Goal: Task Accomplishment & Management: Use online tool/utility

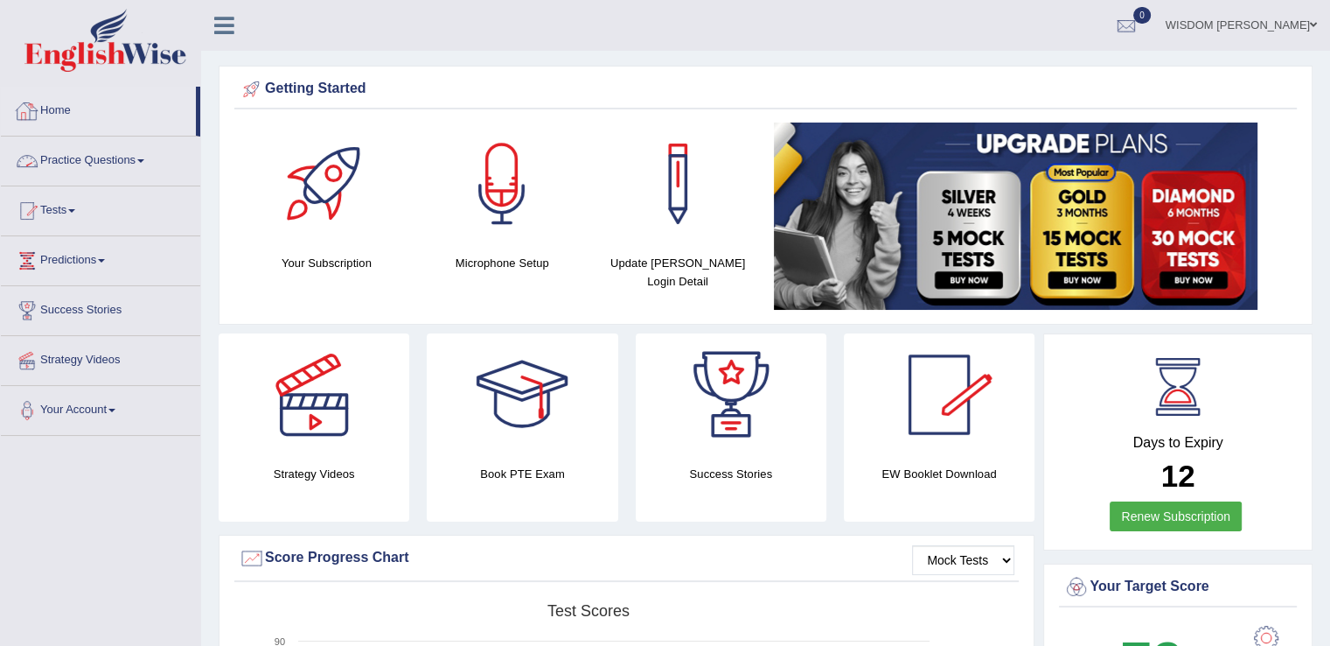
click at [63, 158] on link "Practice Questions" at bounding box center [100, 158] width 199 height 44
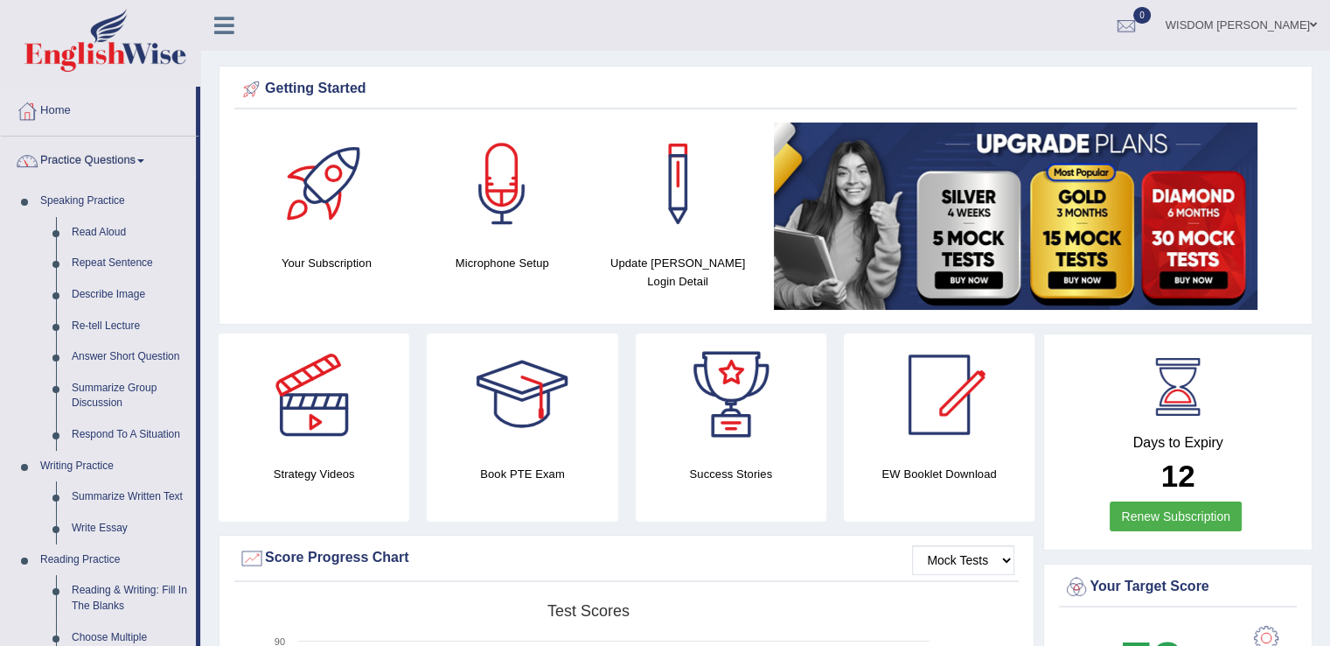
click at [63, 158] on link "Practice Questions" at bounding box center [98, 158] width 195 height 44
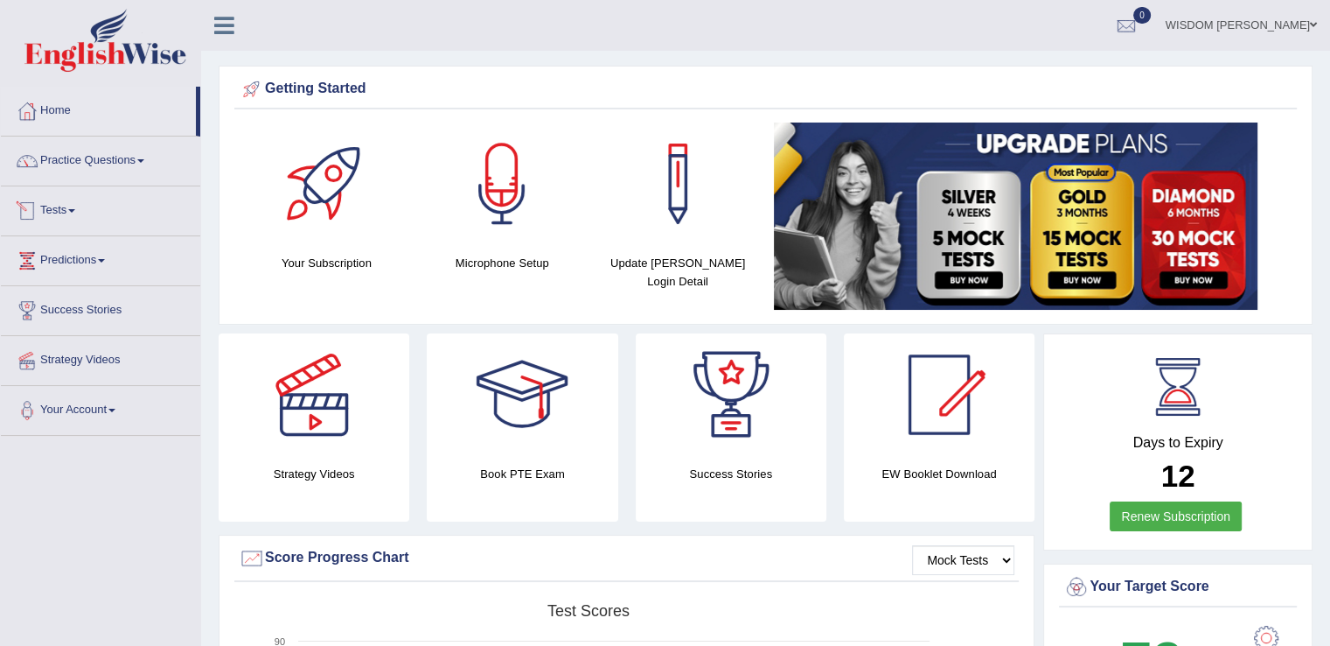
click at [55, 218] on link "Tests" at bounding box center [100, 208] width 199 height 44
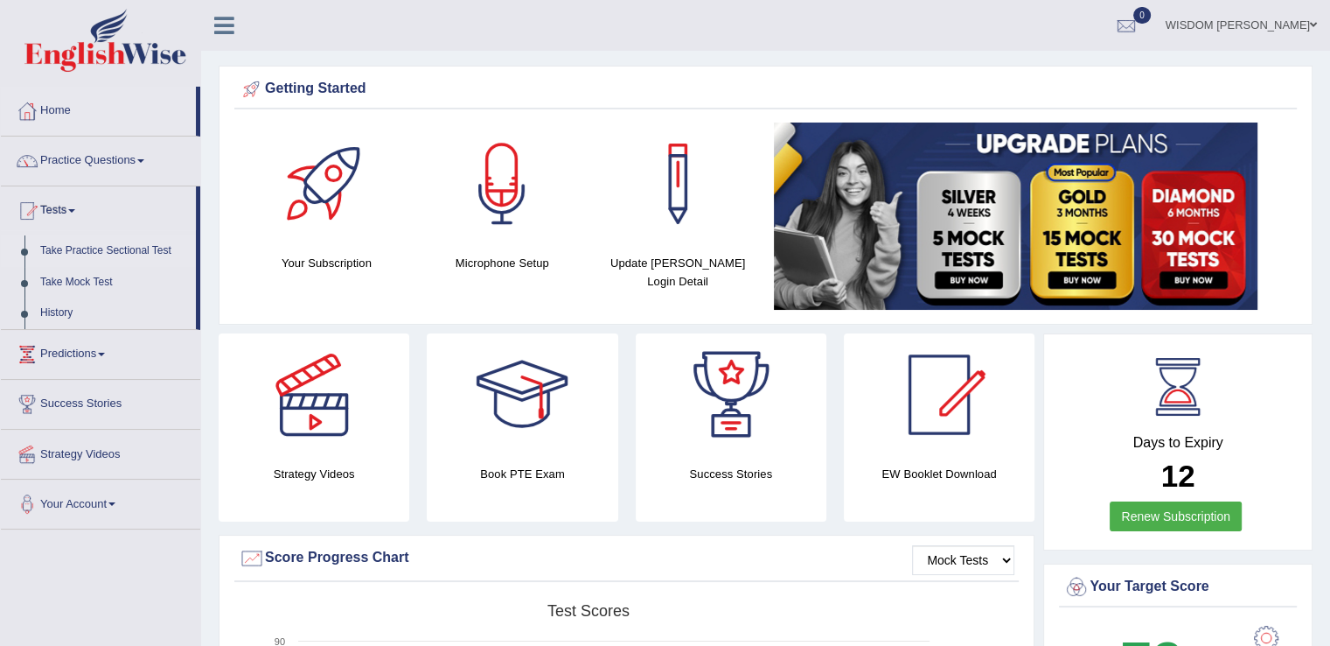
click at [122, 248] on link "Take Practice Sectional Test" at bounding box center [114, 250] width 164 height 31
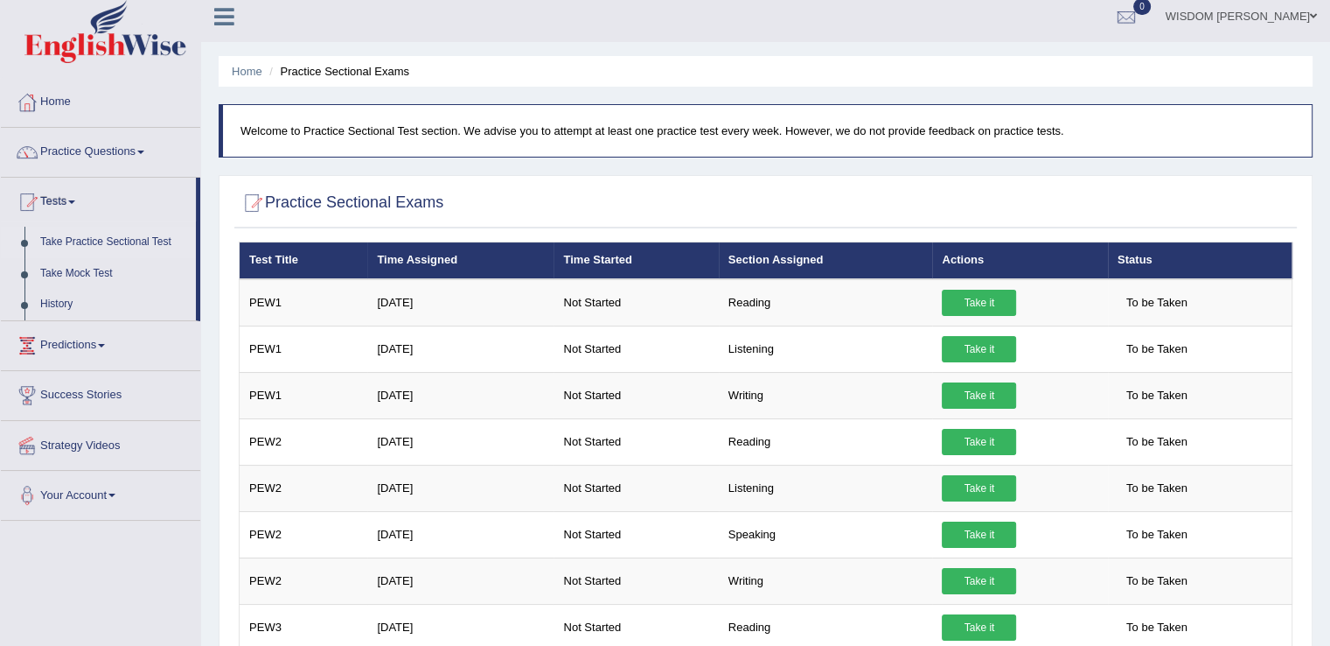
scroll to position [10, 0]
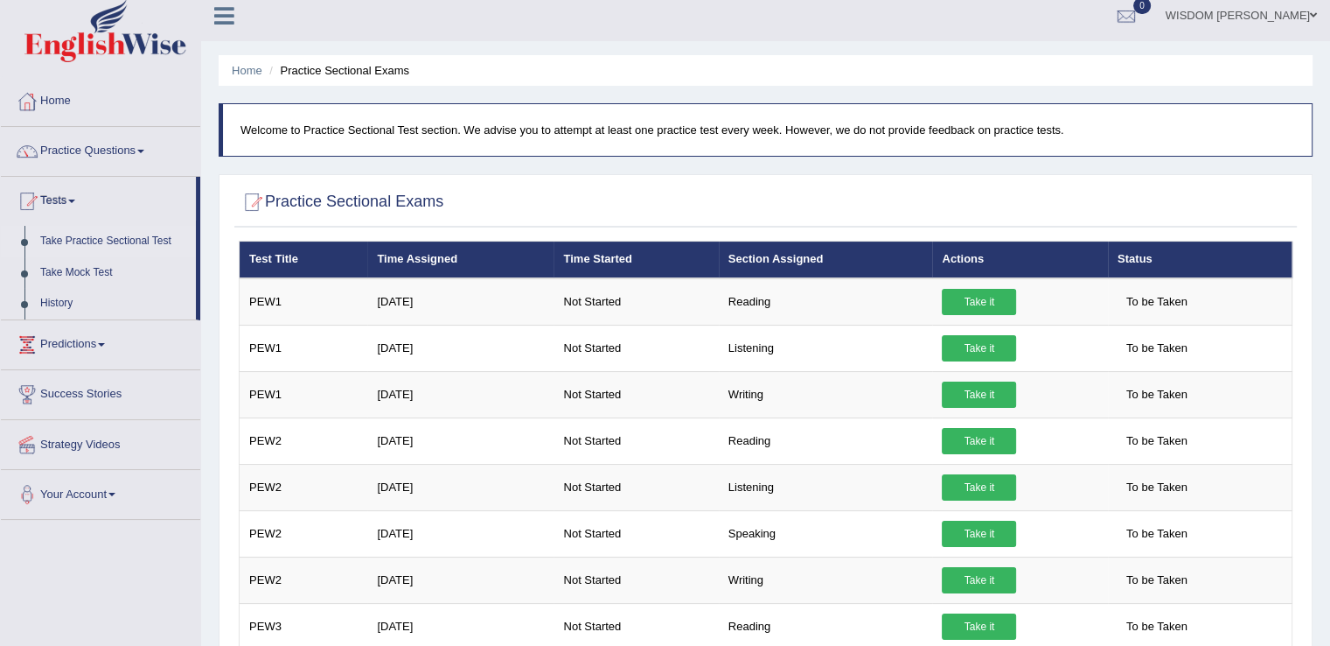
click at [102, 242] on link "Take Practice Sectional Test" at bounding box center [114, 241] width 164 height 31
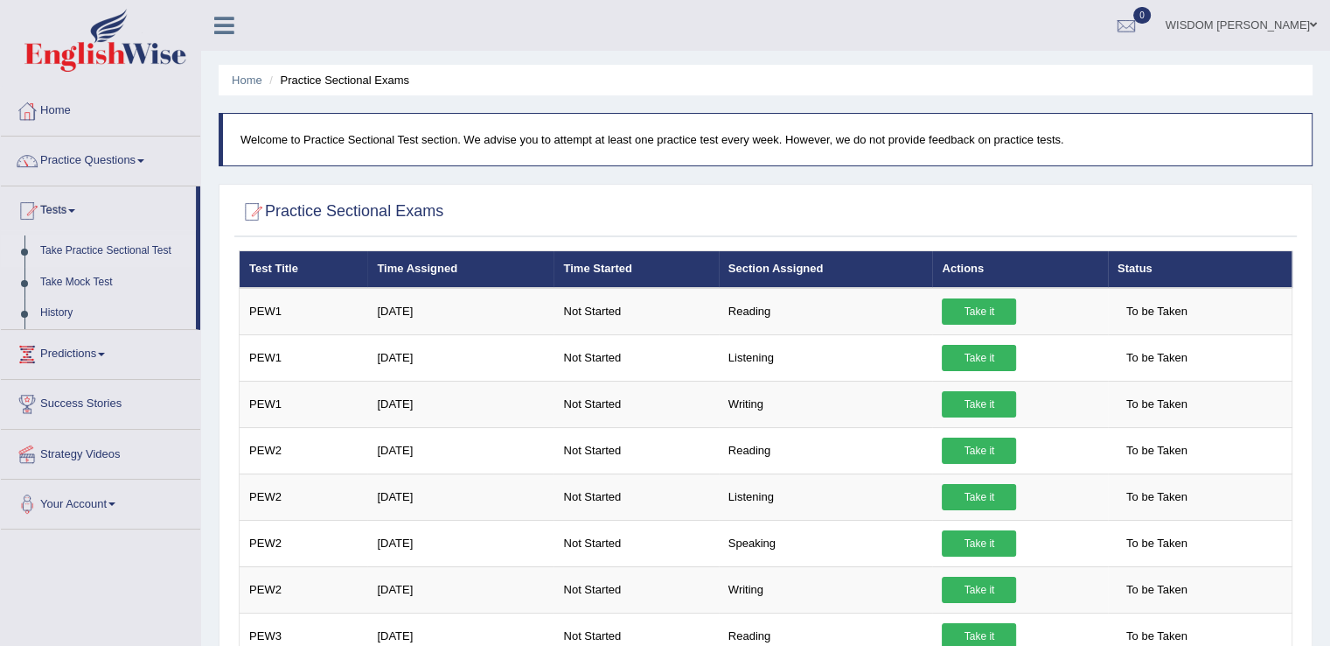
click at [102, 242] on link "Take Practice Sectional Test" at bounding box center [114, 250] width 164 height 31
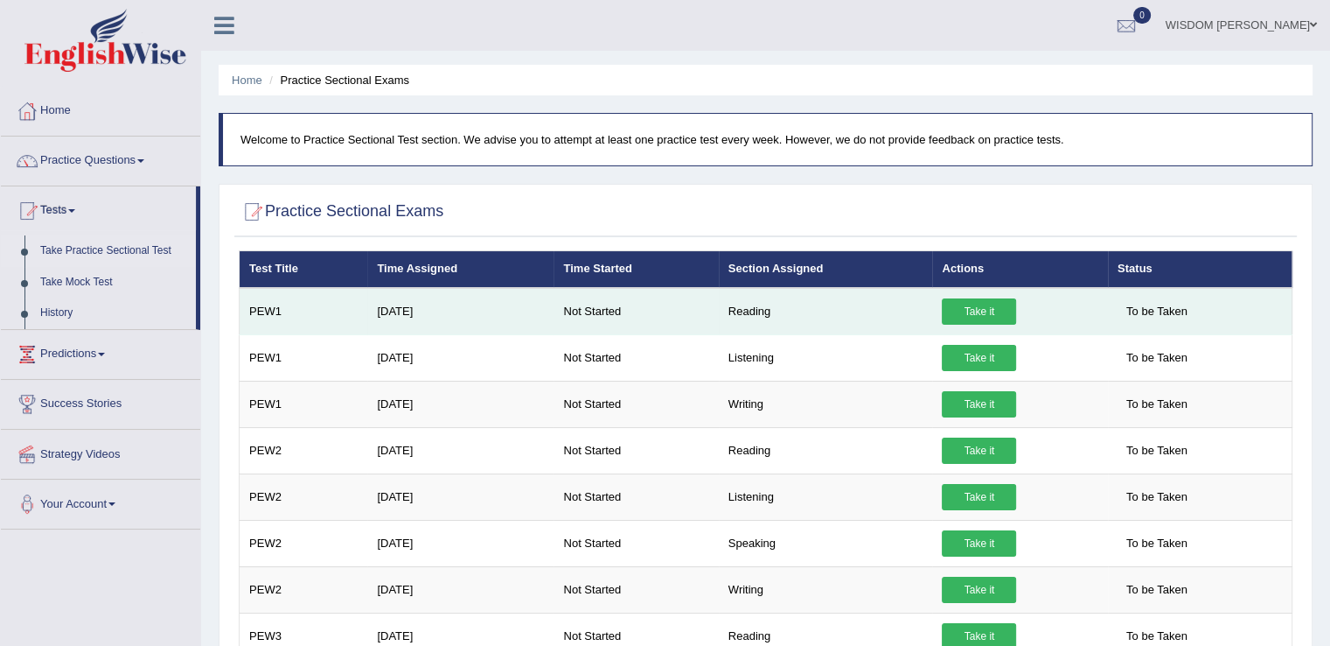
click at [975, 305] on link "Take it" at bounding box center [979, 311] width 74 height 26
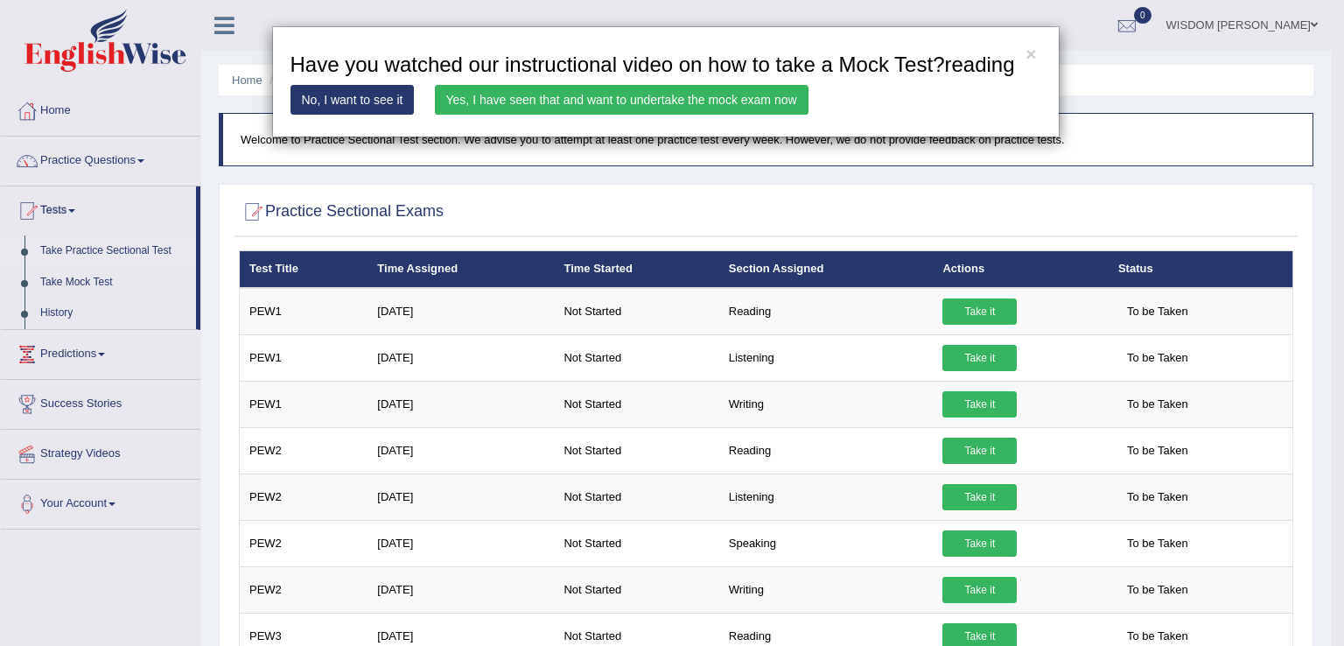
click at [634, 87] on link "Yes, I have seen that and want to undertake the mock exam now" at bounding box center [621, 100] width 373 height 30
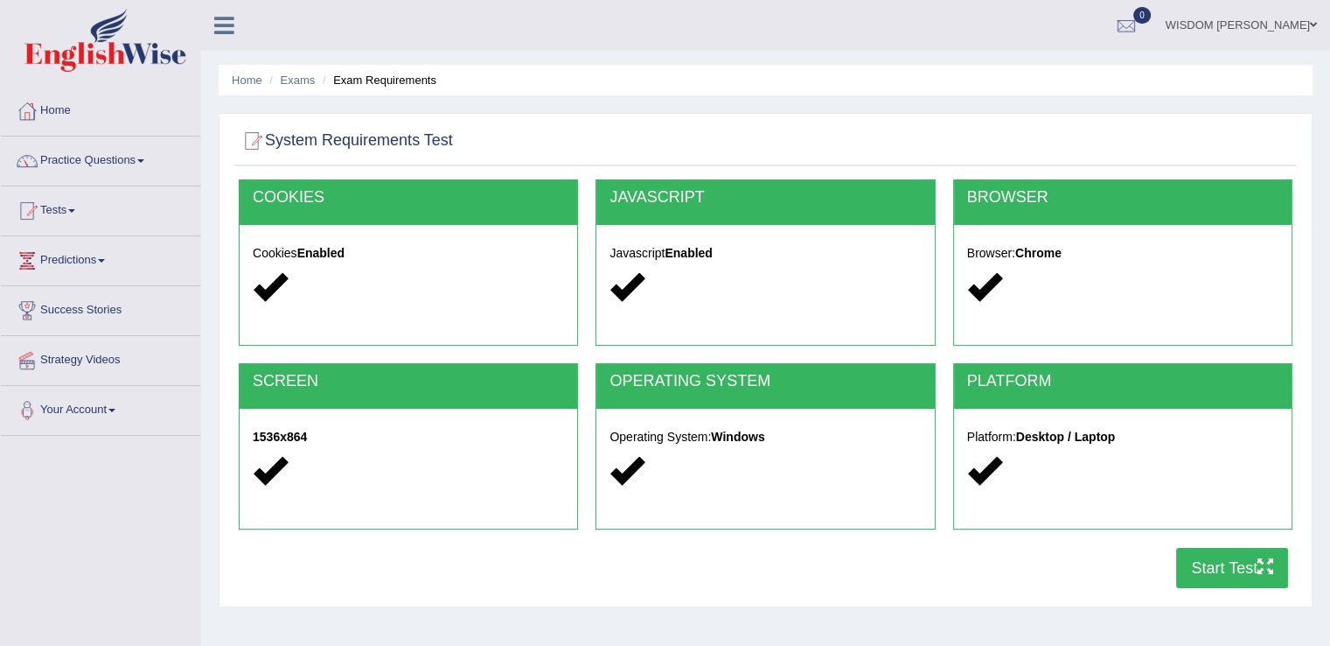
click at [1249, 570] on button "Start Test" at bounding box center [1232, 568] width 112 height 40
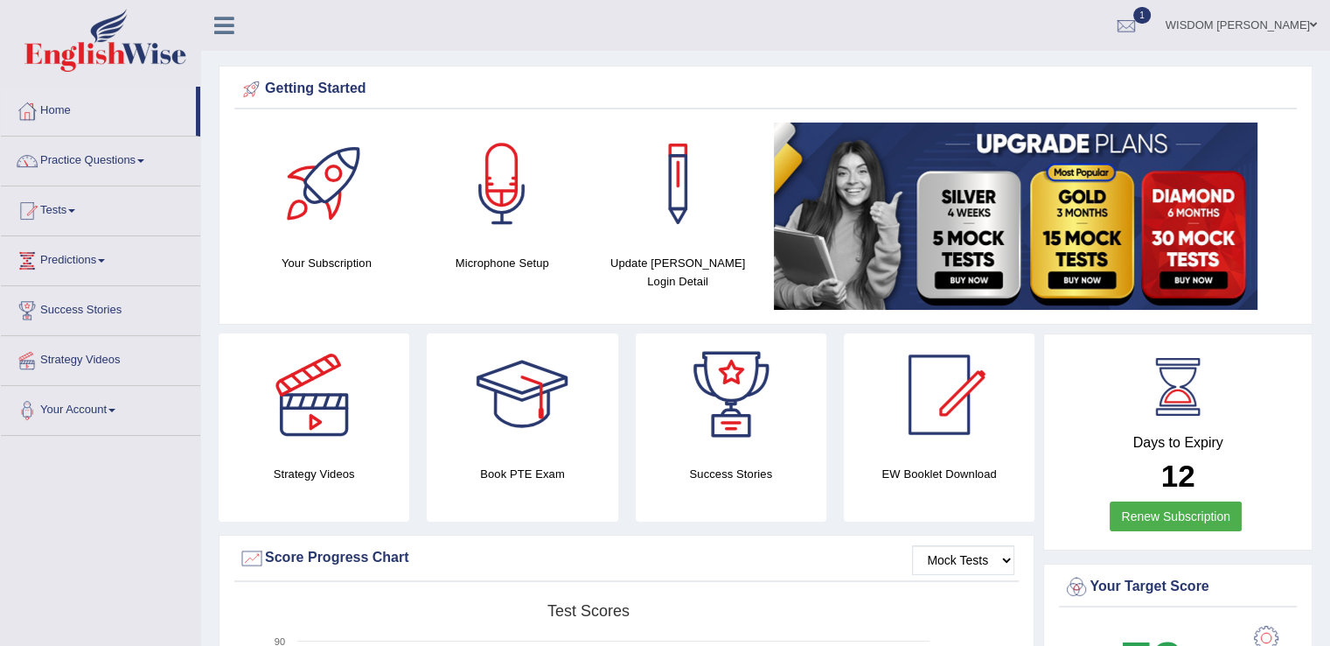
click at [59, 255] on link "Predictions" at bounding box center [100, 258] width 199 height 44
click at [95, 165] on link "Practice Questions" at bounding box center [100, 158] width 199 height 44
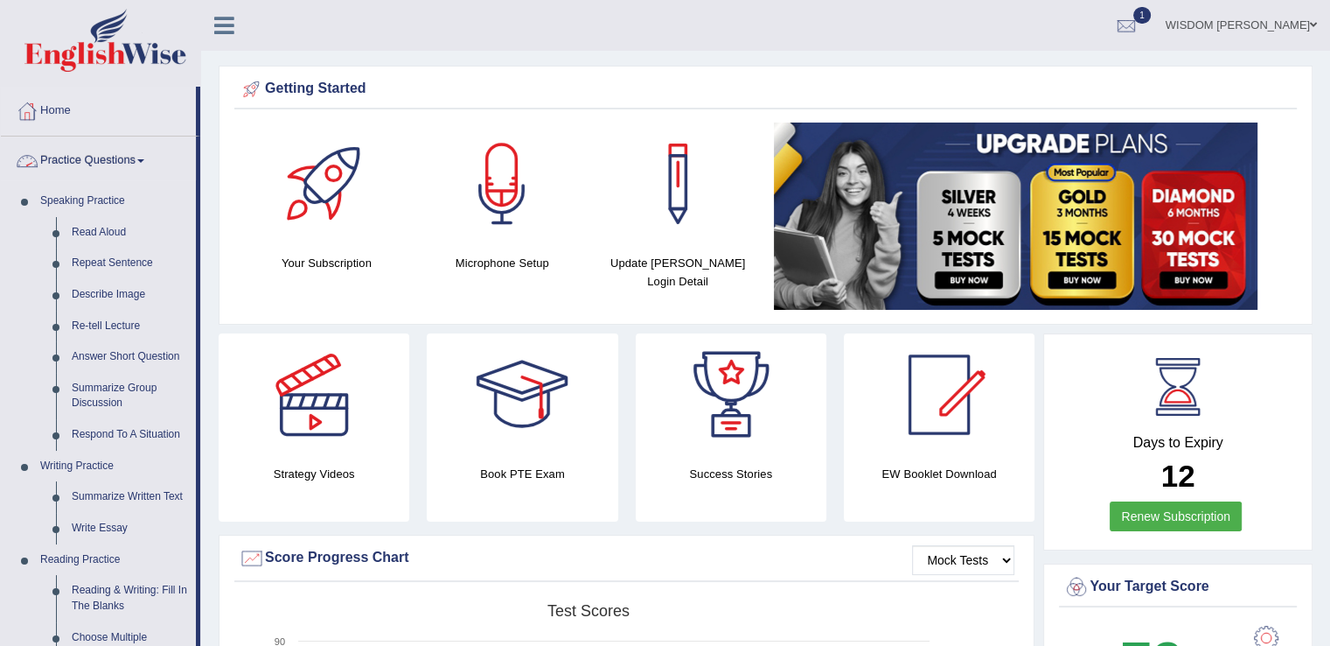
click at [93, 166] on link "Practice Questions" at bounding box center [98, 158] width 195 height 44
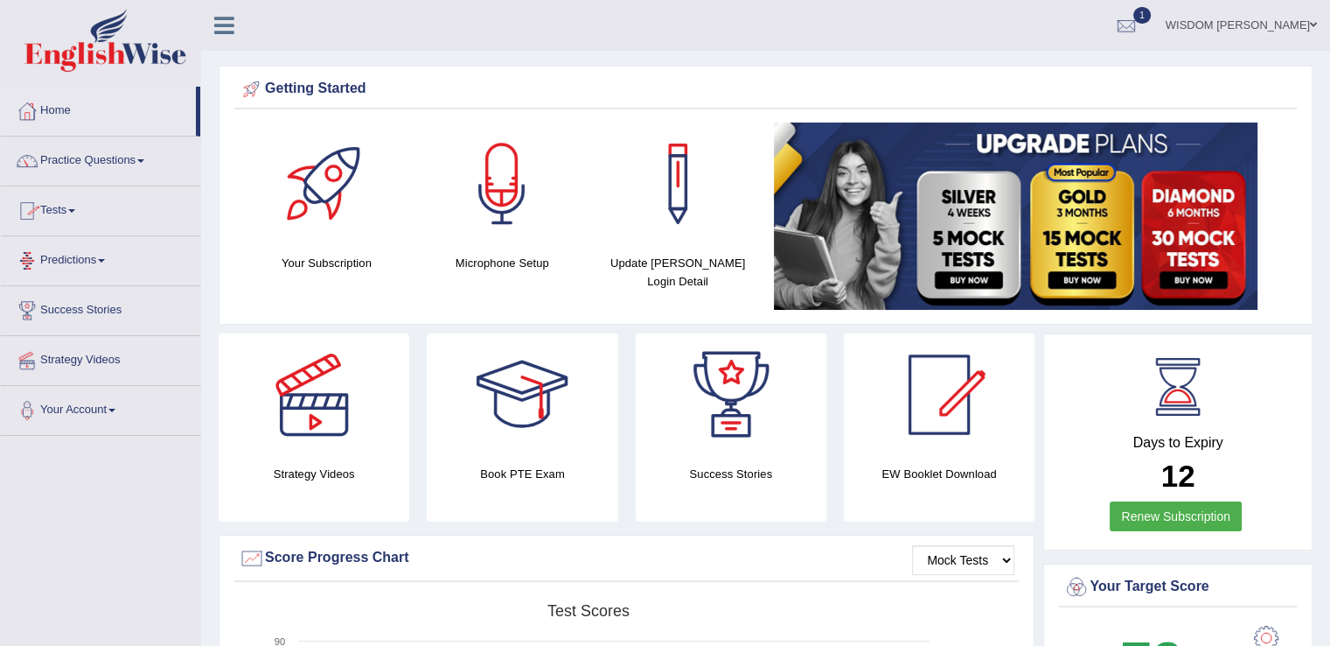
click at [63, 207] on link "Tests" at bounding box center [100, 208] width 199 height 44
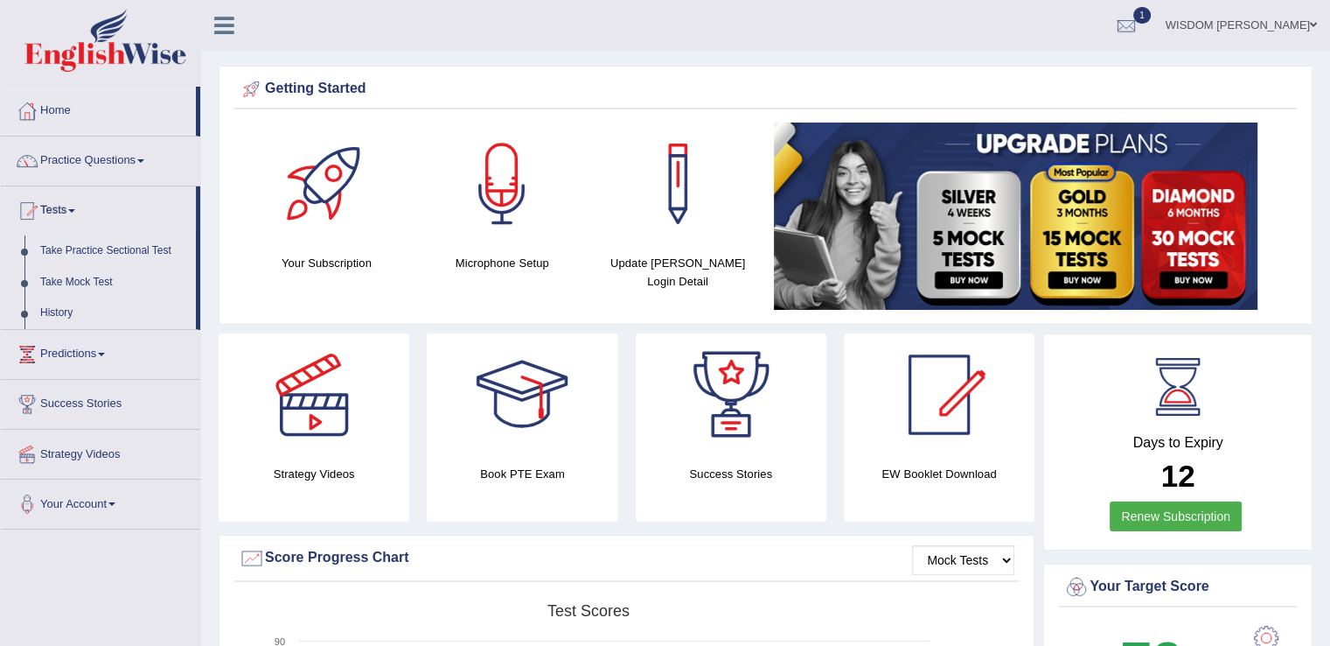
click at [85, 247] on link "Take Practice Sectional Test" at bounding box center [114, 250] width 164 height 31
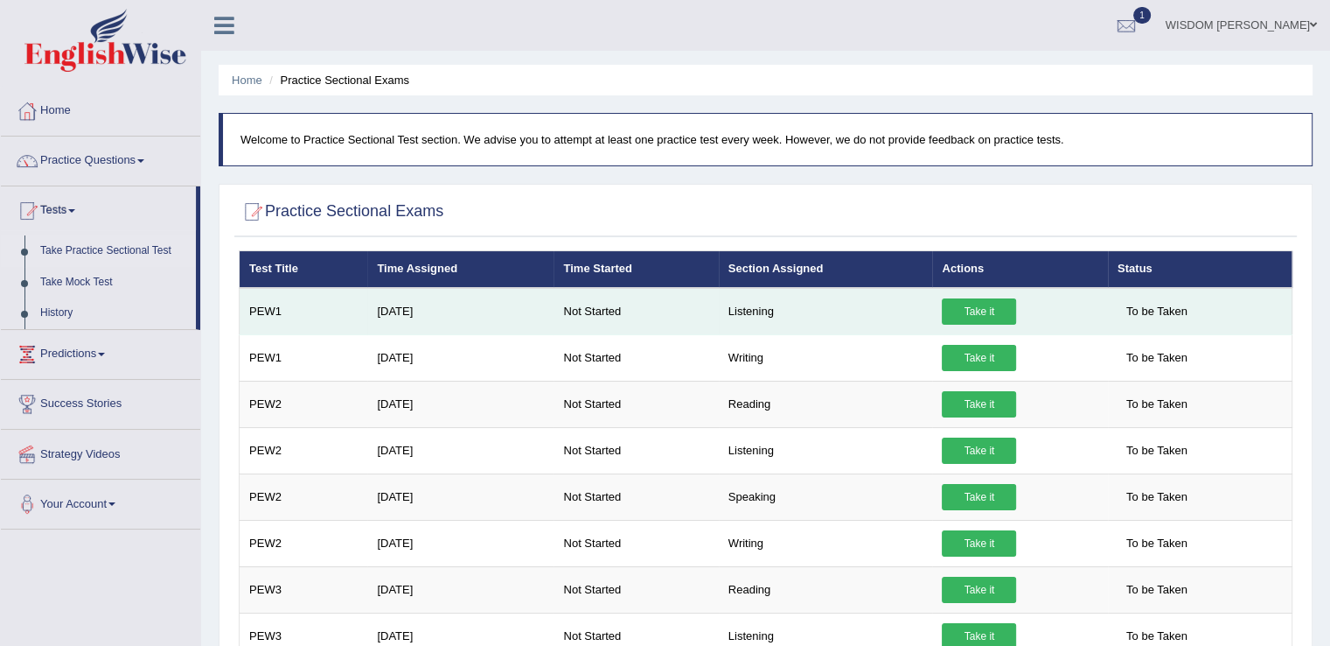
click at [976, 309] on link "Take it" at bounding box center [979, 311] width 74 height 26
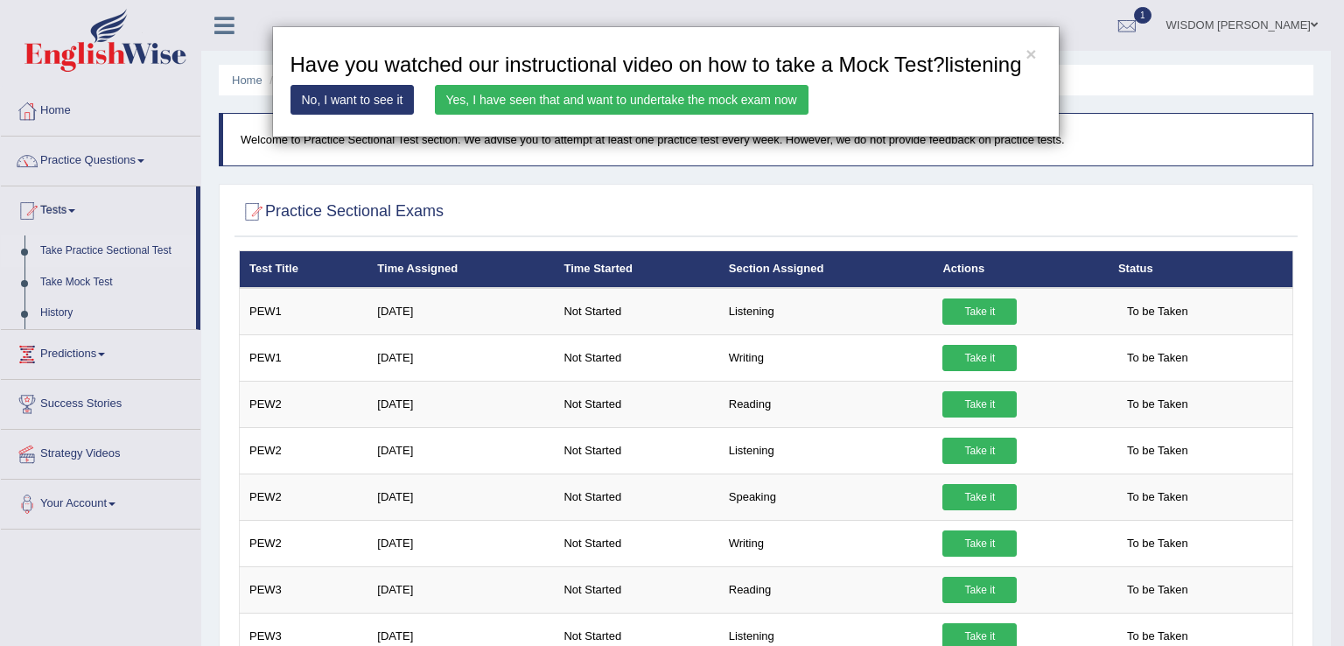
click at [675, 250] on div "× Have you watched our instructional video on how to take a Mock Test?listening…" at bounding box center [672, 323] width 1344 height 646
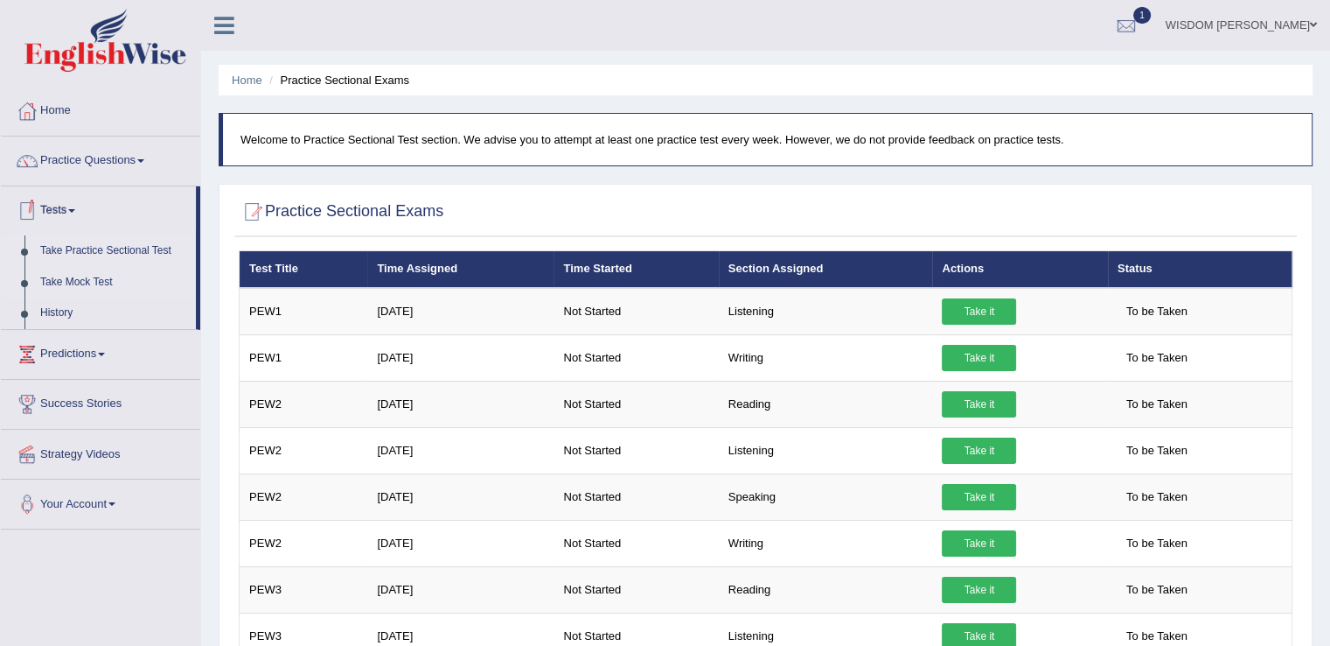
click at [91, 275] on link "Take Mock Test" at bounding box center [114, 282] width 164 height 31
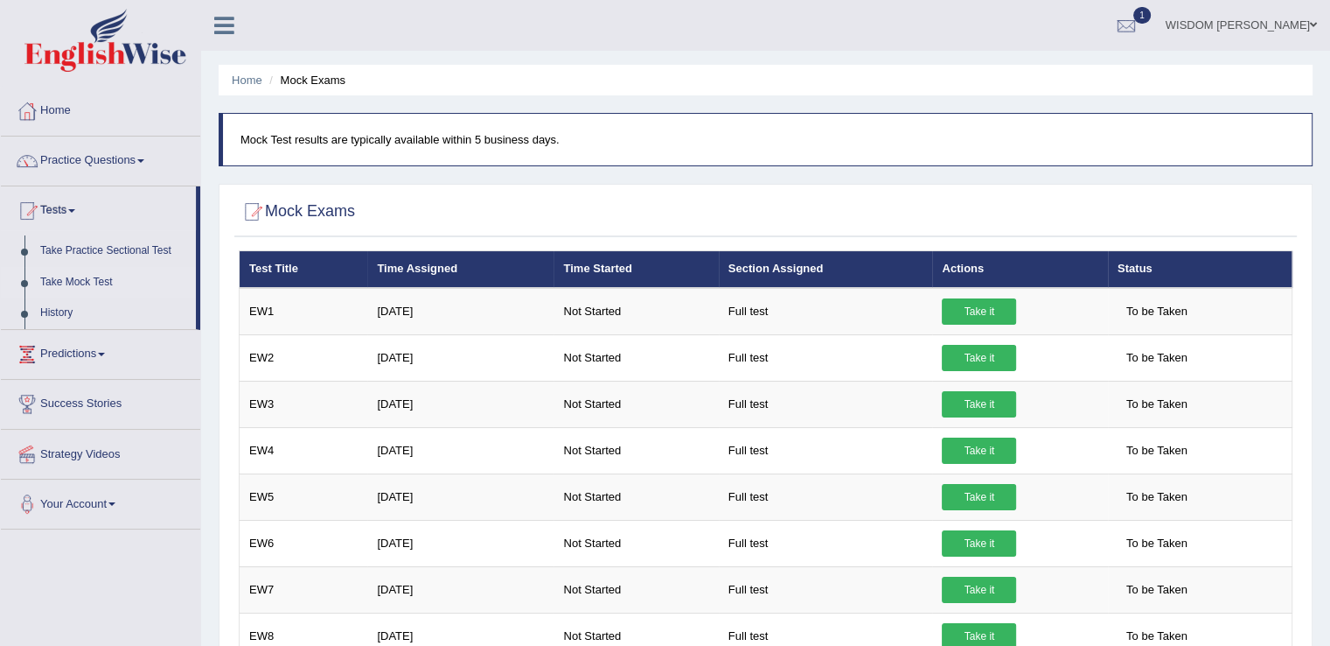
click at [91, 275] on link "Take Mock Test" at bounding box center [114, 282] width 164 height 31
